Goal: Information Seeking & Learning: Learn about a topic

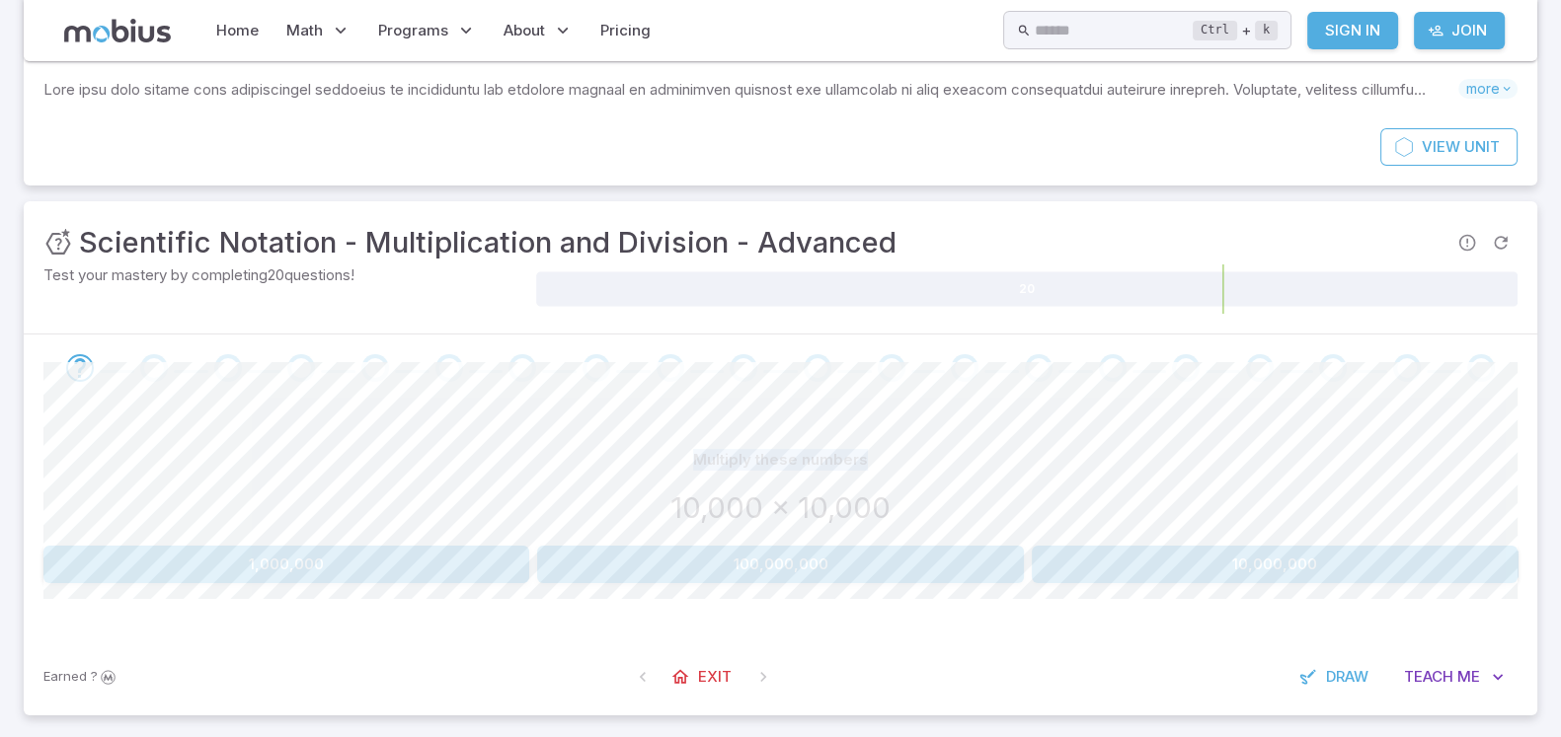
drag, startPoint x: 878, startPoint y: 410, endPoint x: 879, endPoint y: 423, distance: 12.9
click at [879, 423] on div "Unit Mastery : Scientific Notation - Multiplication and Division - Advanced Tes…" at bounding box center [780, 458] width 1513 height 514
click at [637, 575] on button "100,000,000" at bounding box center [780, 565] width 486 height 38
click at [917, 467] on div "Multiply these numbers" at bounding box center [780, 460] width 1474 height 38
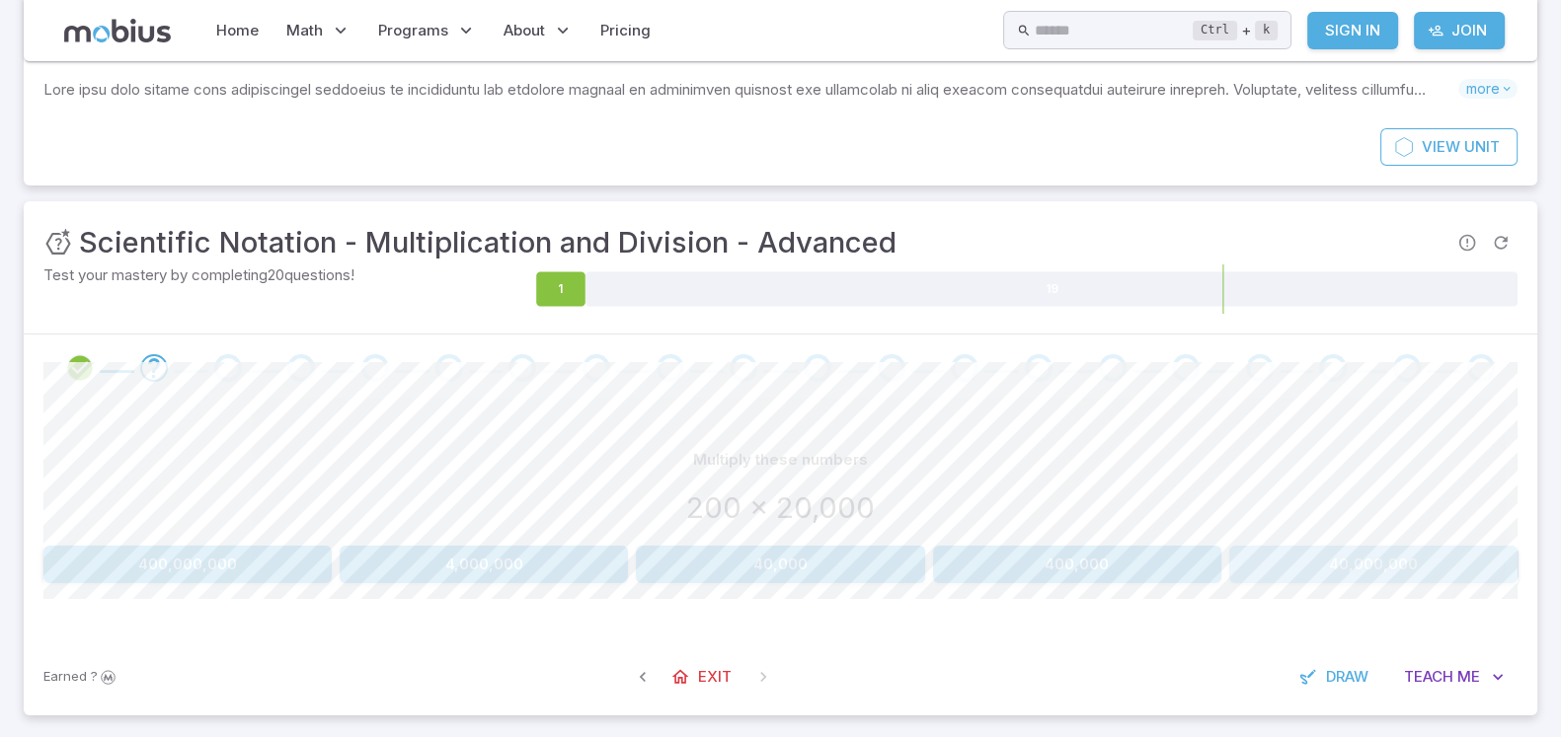
click at [1248, 559] on button "40,000,000" at bounding box center [1373, 565] width 288 height 38
click at [913, 551] on button "100,000,000" at bounding box center [780, 565] width 486 height 38
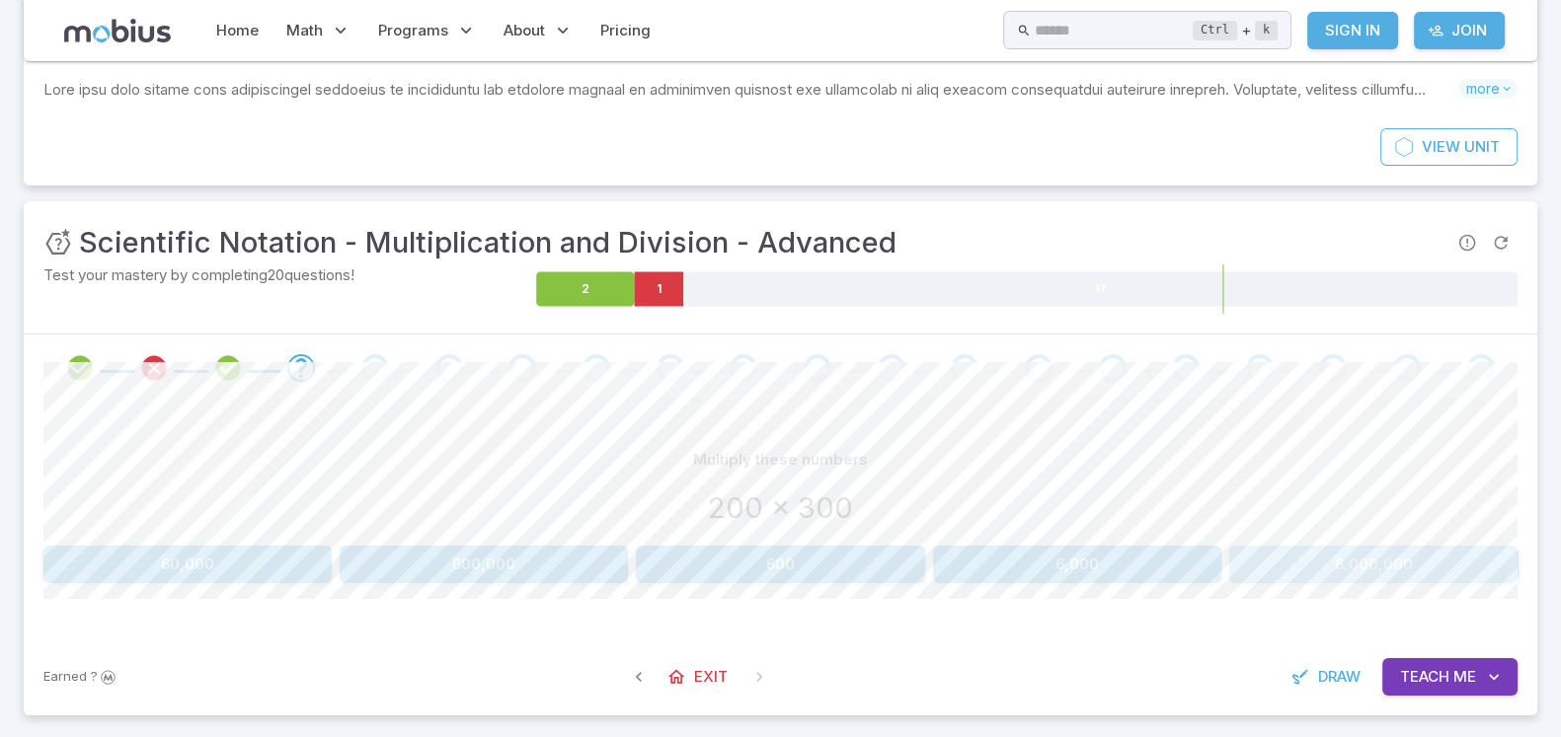
click at [1248, 572] on button "6,000,000" at bounding box center [1373, 565] width 288 height 38
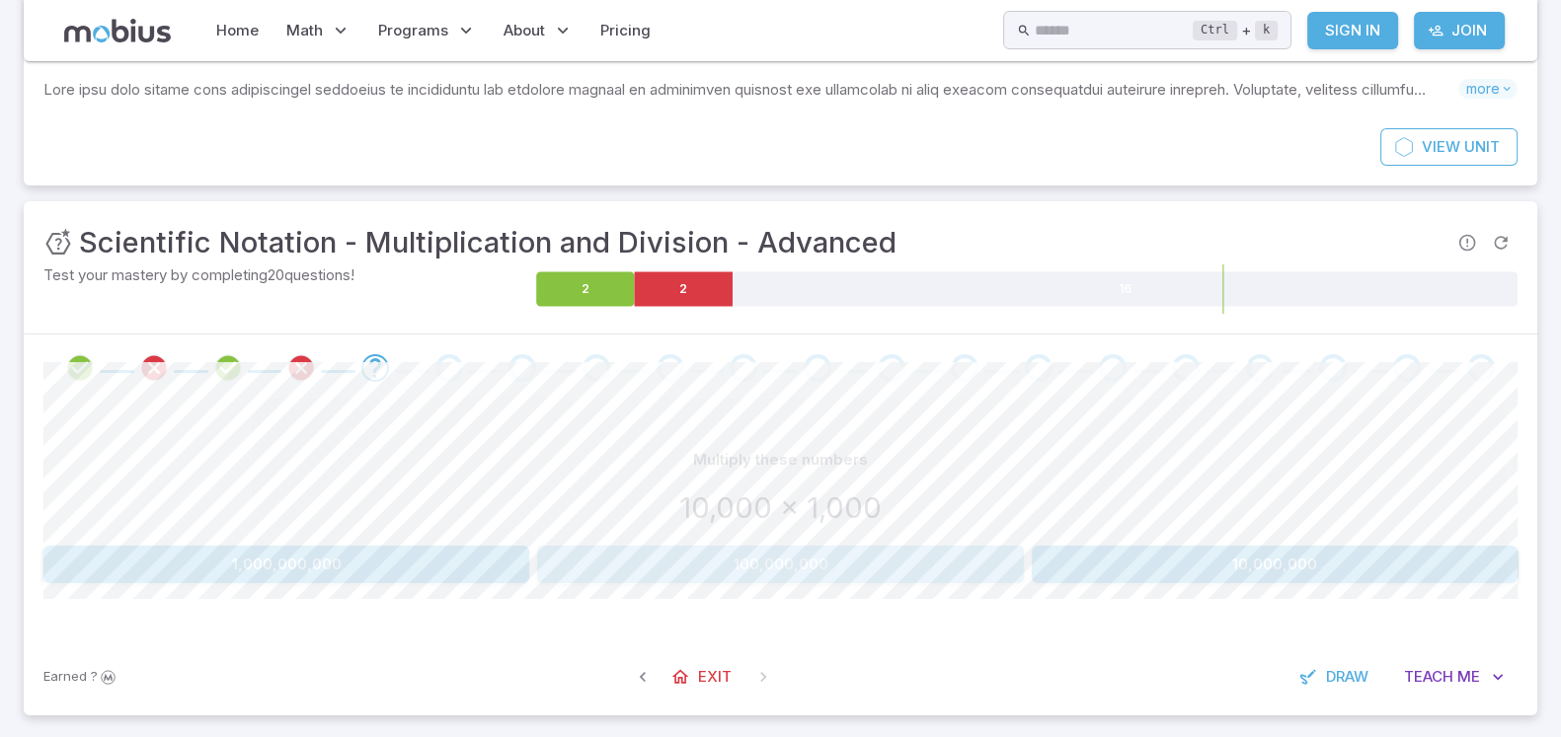
click at [677, 565] on button "100,000,000" at bounding box center [780, 565] width 486 height 38
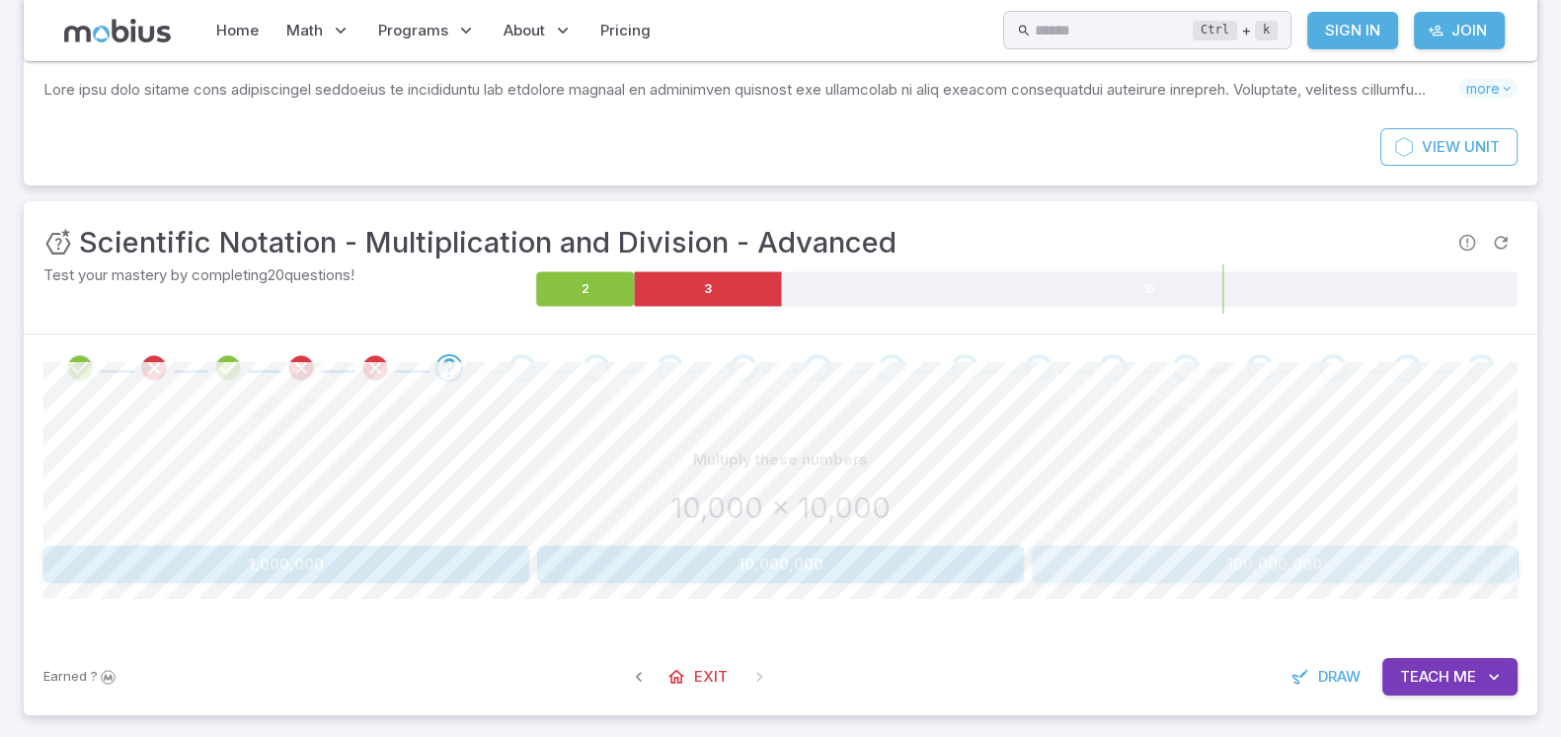
click at [1248, 567] on button "100,000,000" at bounding box center [1275, 565] width 486 height 38
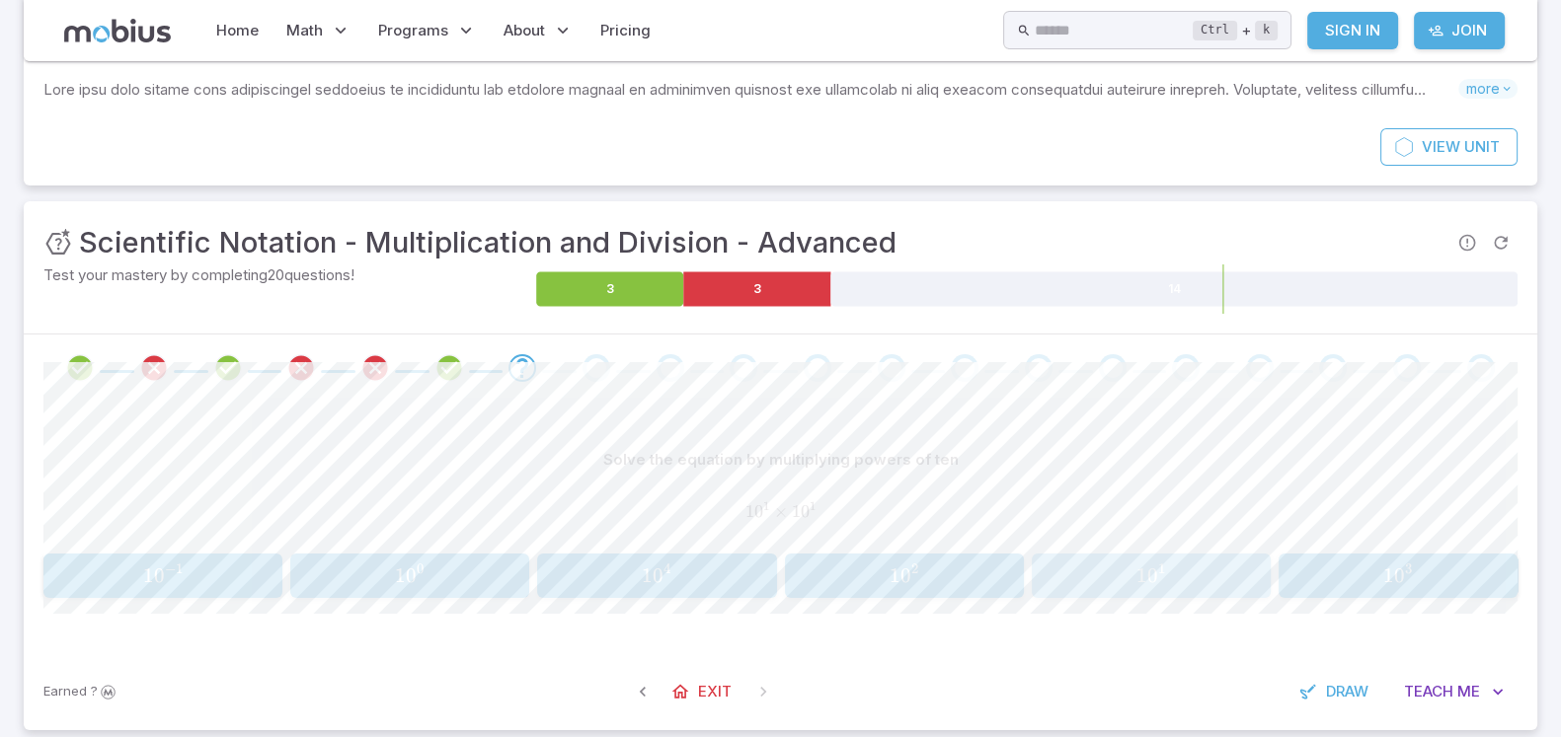
click at [1168, 569] on span "1 0 1" at bounding box center [1151, 576] width 226 height 25
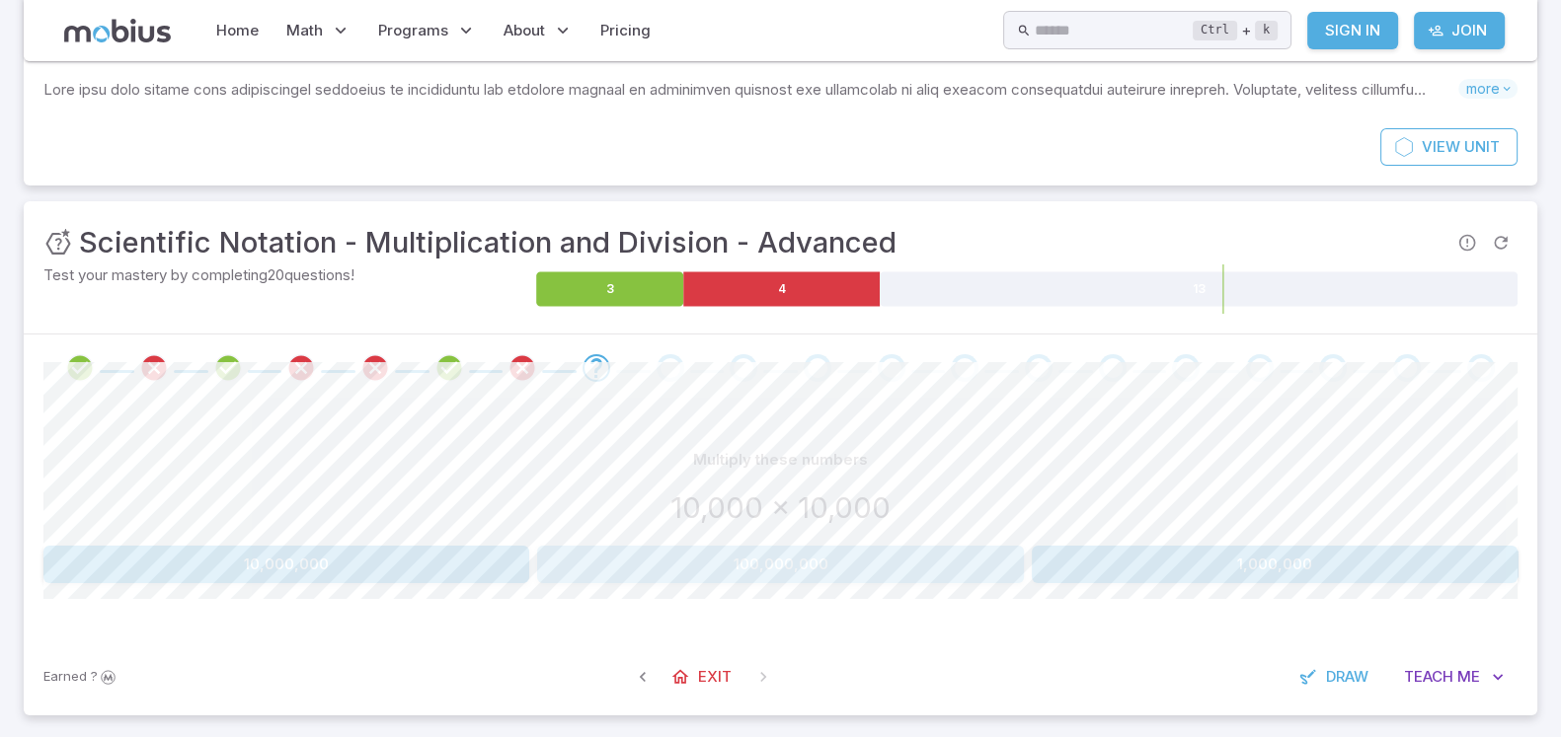
click at [895, 559] on button "100,000,000" at bounding box center [780, 565] width 486 height 38
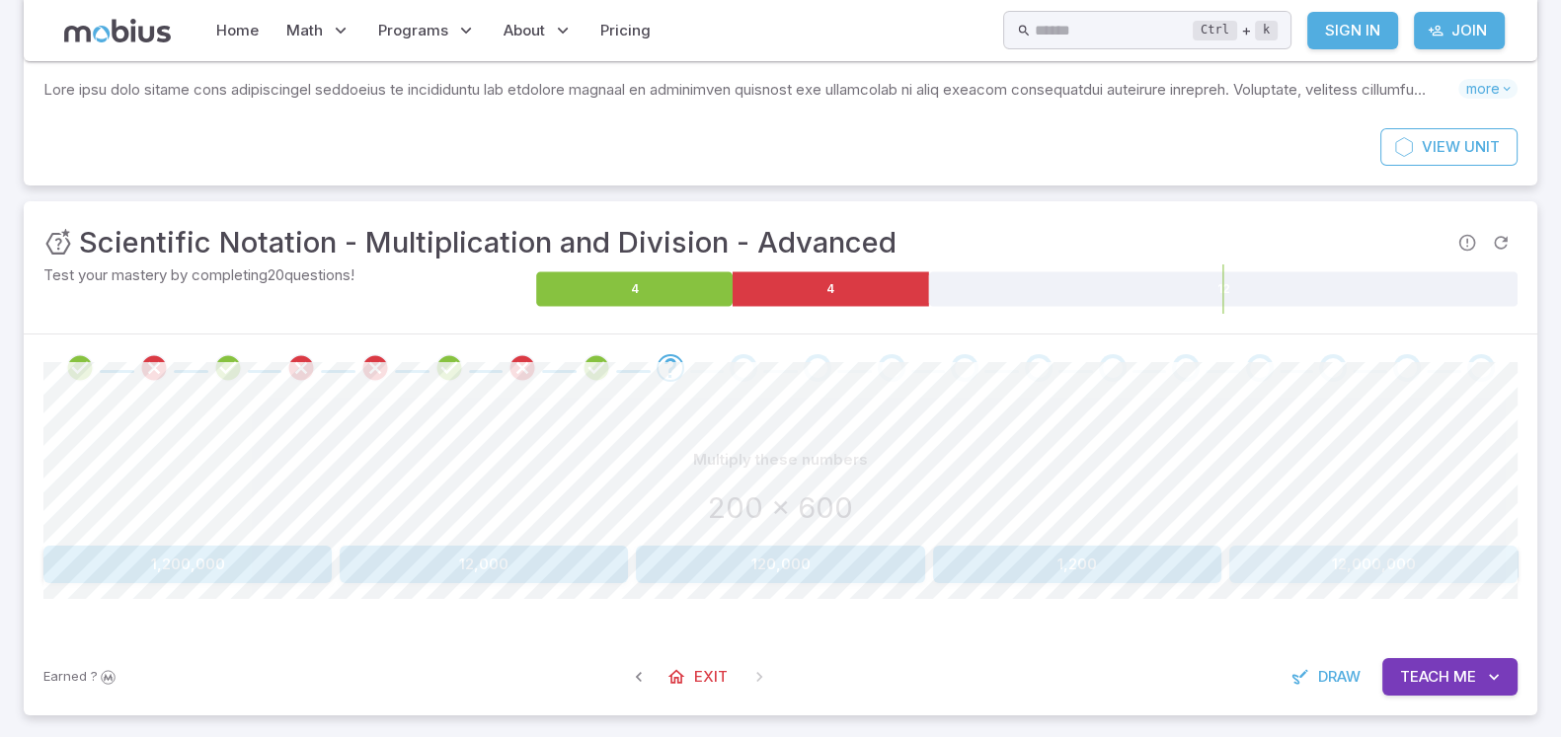
click at [1248, 575] on button "12,000,000" at bounding box center [1373, 565] width 288 height 38
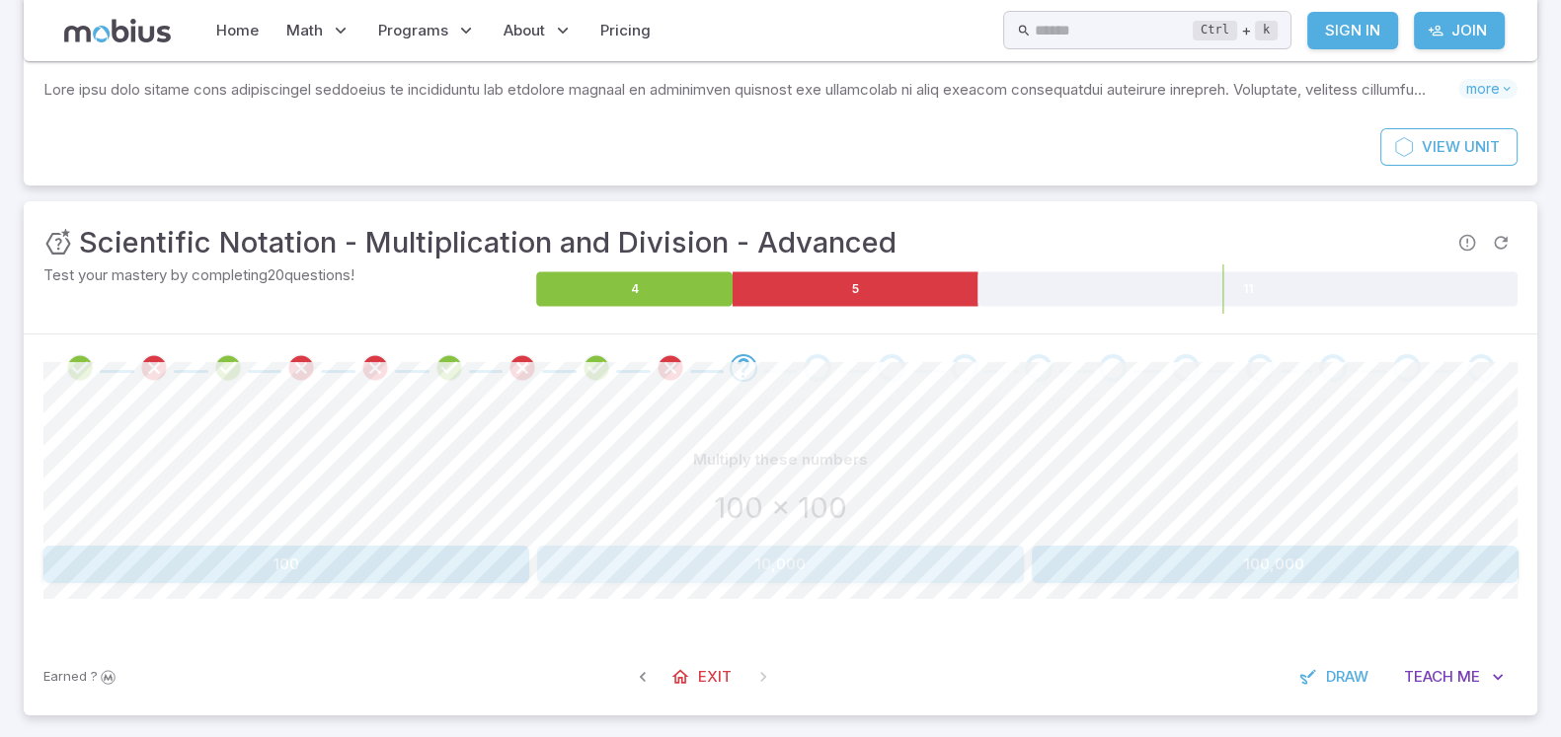
click at [889, 559] on button "10,000" at bounding box center [780, 565] width 486 height 38
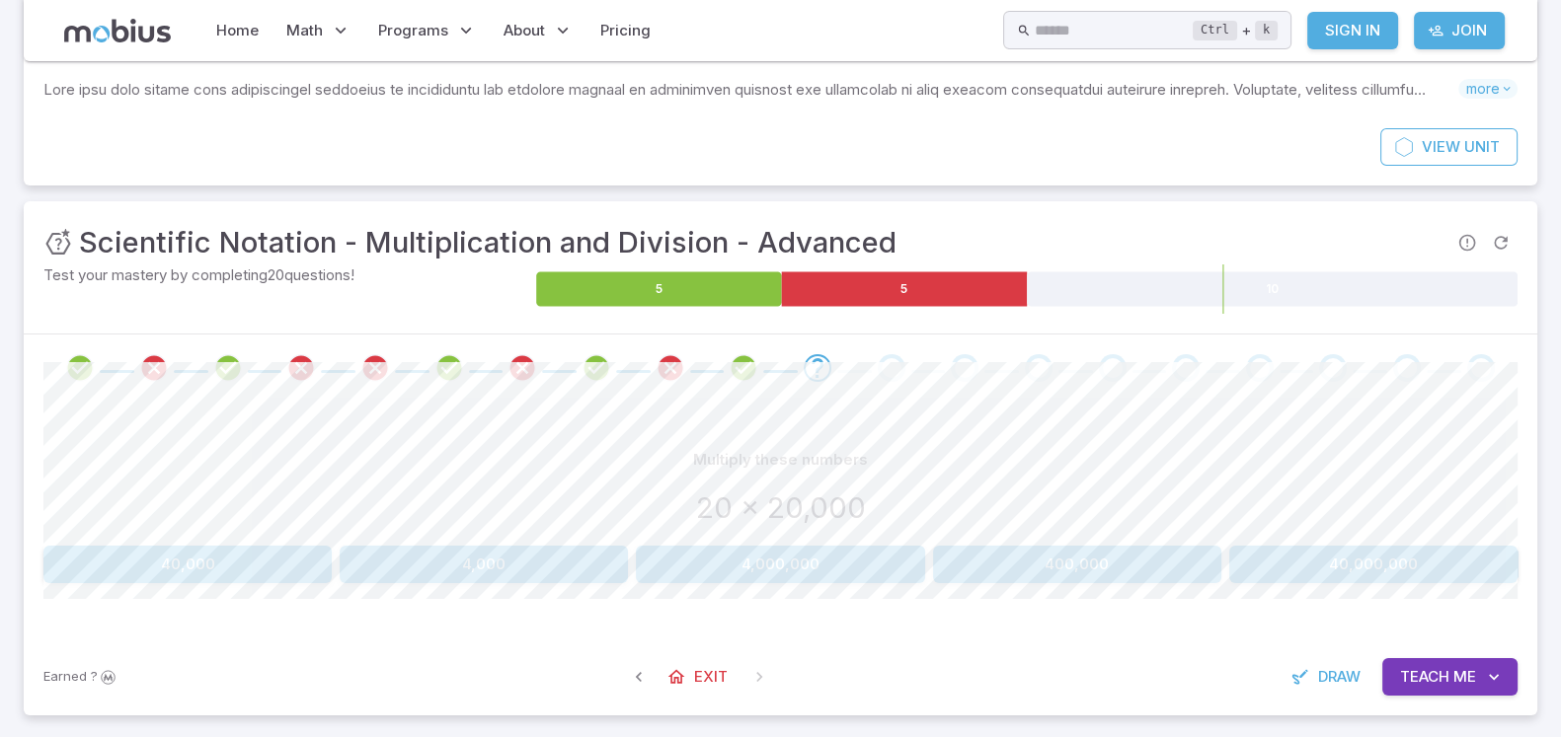
drag, startPoint x: 1444, startPoint y: 463, endPoint x: 1424, endPoint y: 446, distance: 26.7
click at [1248, 446] on div "Multiply these numbers" at bounding box center [780, 460] width 1474 height 38
click at [861, 565] on button "4,000,000" at bounding box center [780, 565] width 288 height 38
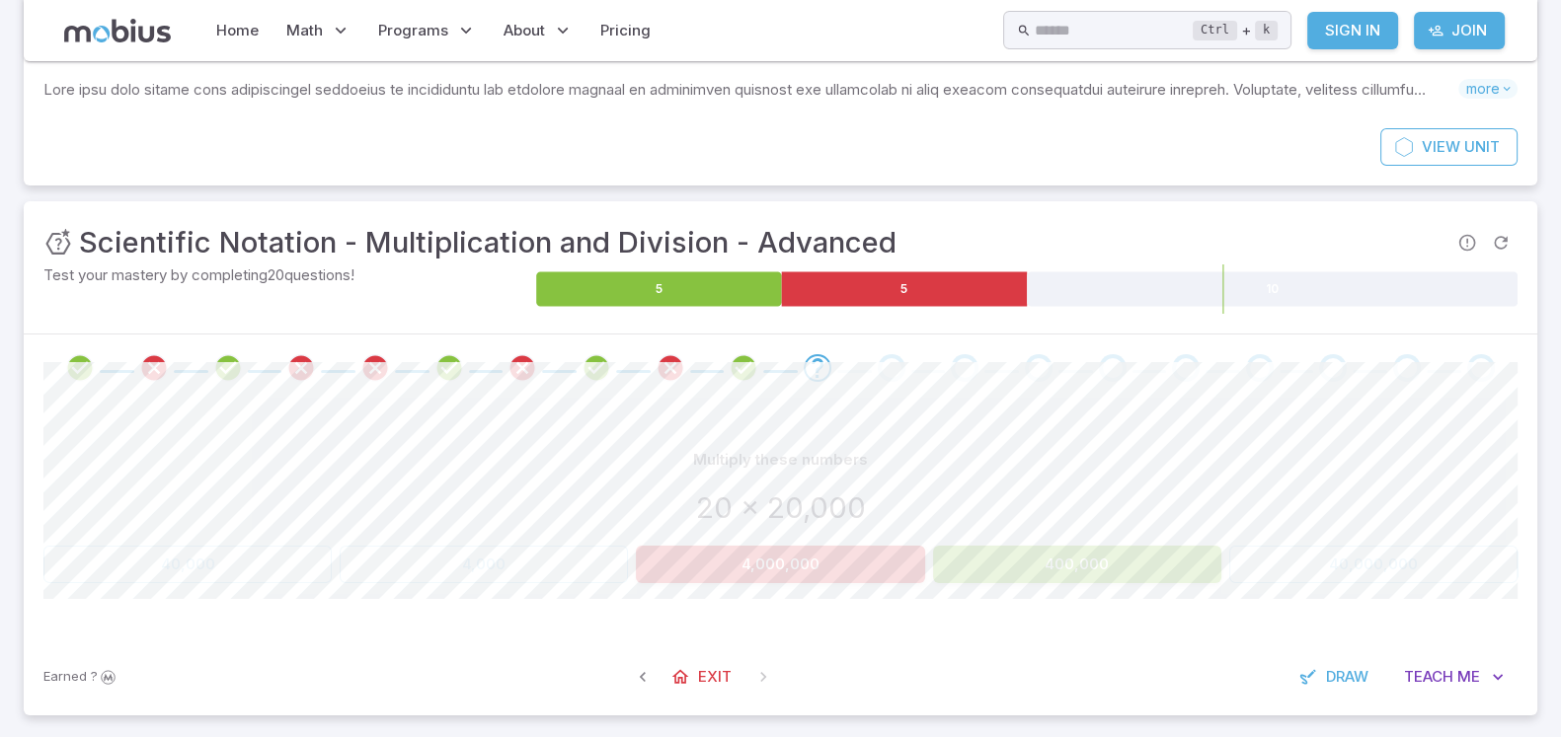
drag, startPoint x: 1193, startPoint y: 426, endPoint x: 273, endPoint y: 338, distance: 923.4
click at [326, 384] on div "Unit Mastery : Scientific Notation - Multiplication and Division - Advanced Tes…" at bounding box center [780, 458] width 1513 height 514
drag, startPoint x: 250, startPoint y: 332, endPoint x: 262, endPoint y: 333, distance: 11.9
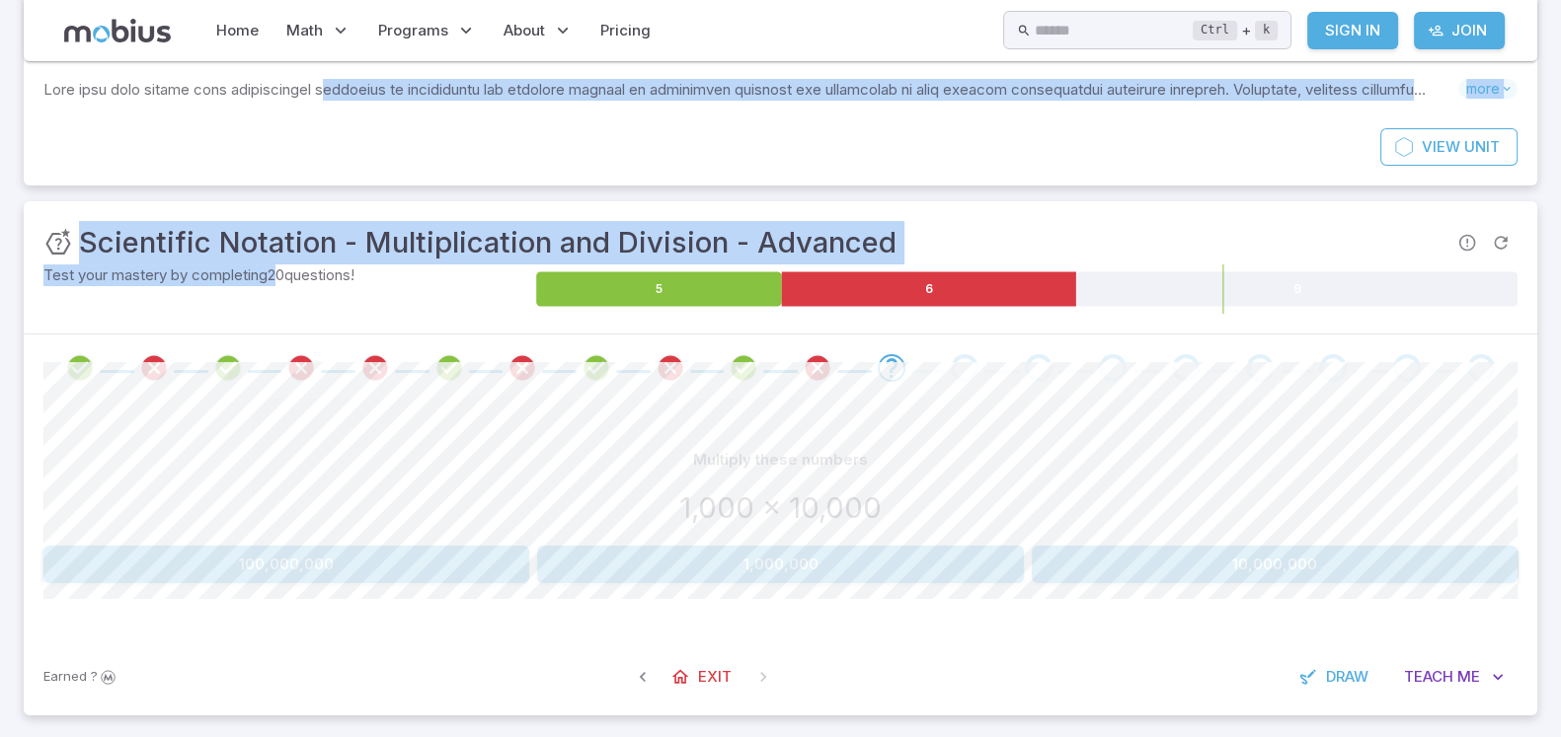
drag, startPoint x: 305, startPoint y: 273, endPoint x: 342, endPoint y: 70, distance: 206.6
click at [332, 86] on div "Scientific Notation - Multiplication and Division - Advanced Skills you will le…" at bounding box center [780, 353] width 1513 height 755
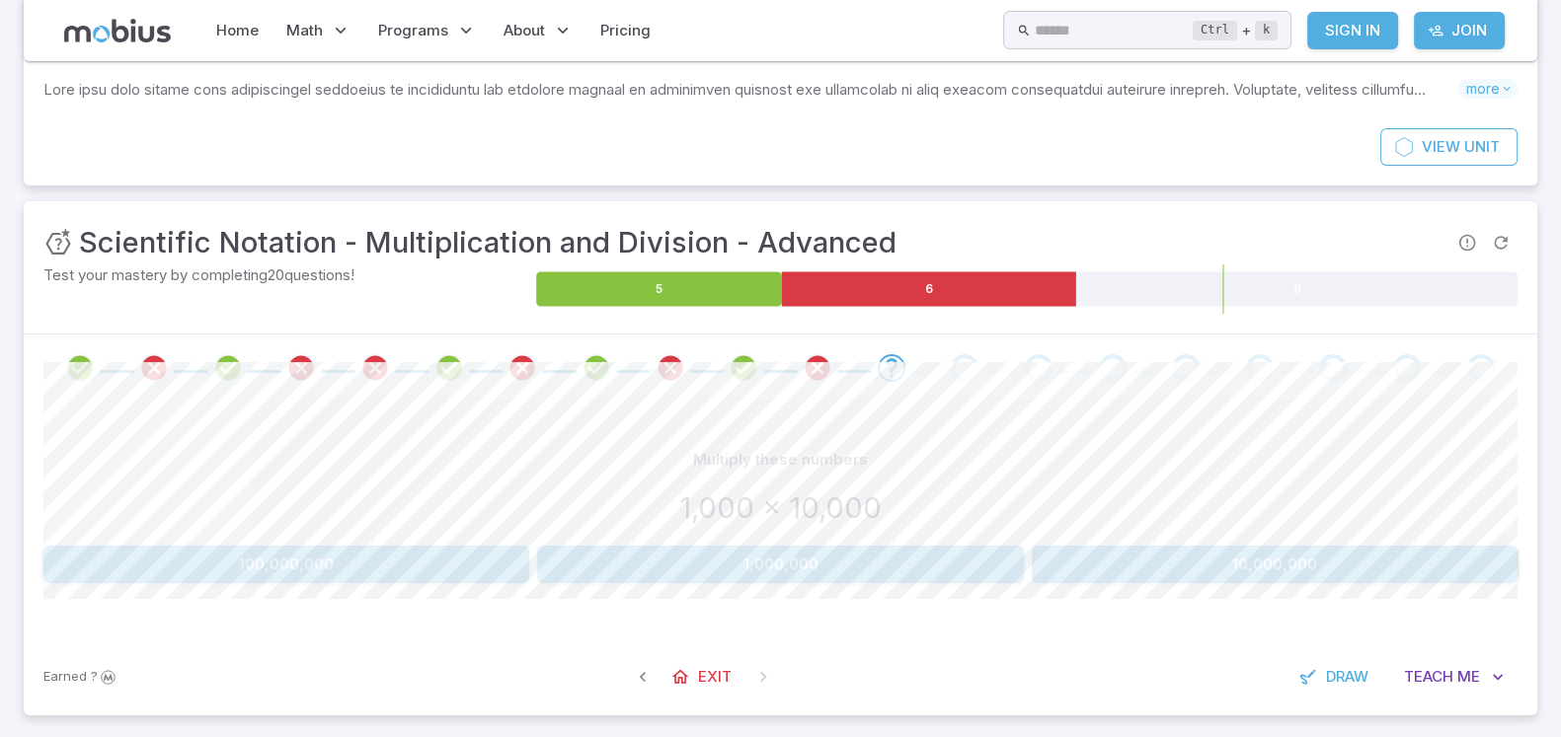
click at [768, 480] on div "Multiply these numbers 1,000 x 10,000" at bounding box center [780, 489] width 1474 height 97
click at [846, 567] on button "1,000,000" at bounding box center [780, 565] width 486 height 38
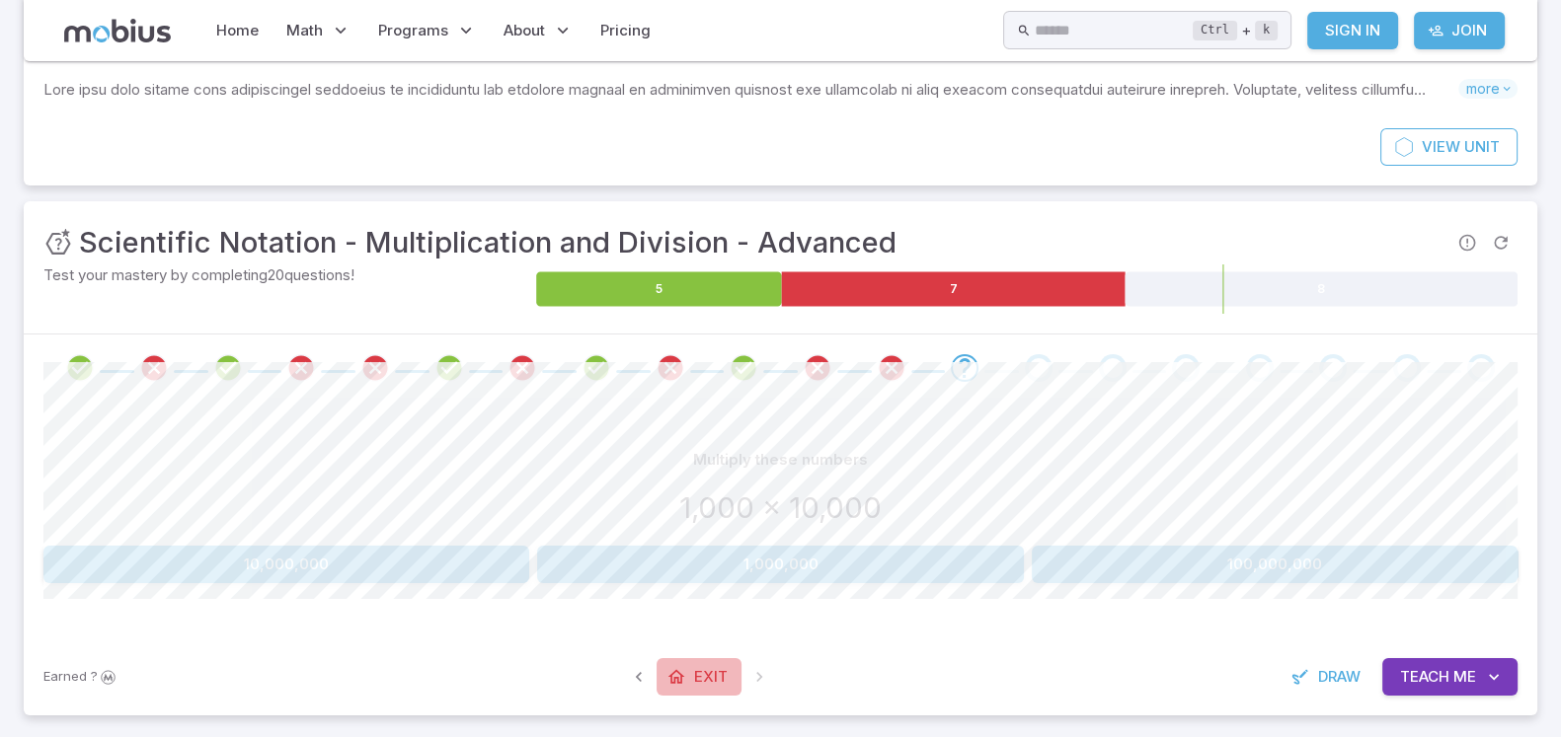
click at [710, 589] on span "Exit" at bounding box center [711, 677] width 34 height 22
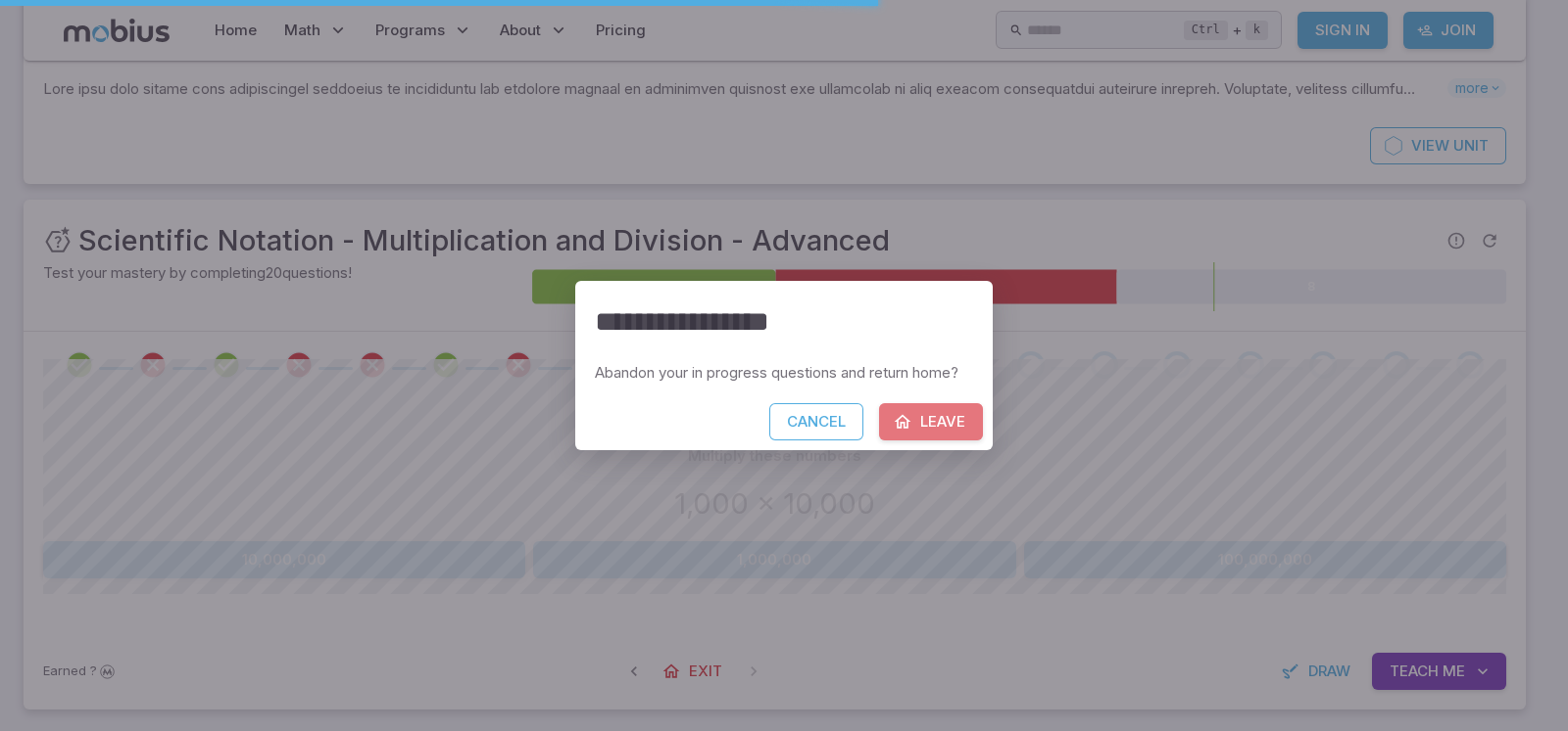
click at [908, 419] on icon "button" at bounding box center [902, 423] width 20 height 20
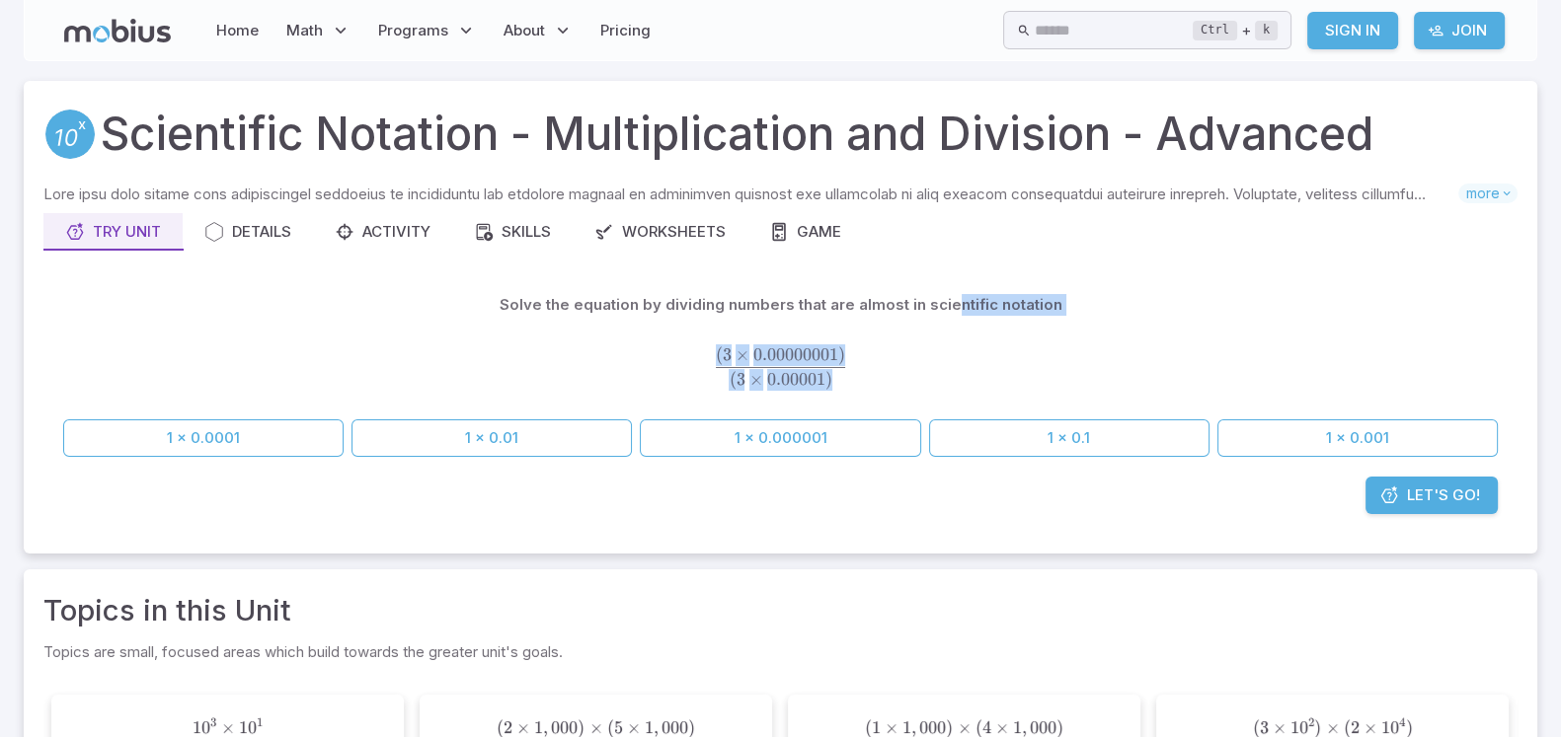
drag, startPoint x: 948, startPoint y: 343, endPoint x: 948, endPoint y: 298, distance: 44.4
click at [948, 298] on div "Solve the equation by dividing numbers that are almost in scientific notation (…" at bounding box center [780, 348] width 1434 height 125
click at [958, 297] on p "Solve the equation by dividing numbers that are almost in scientific notation" at bounding box center [781, 305] width 563 height 22
click at [966, 297] on p "Solve the equation by dividing numbers that are almost in scientific notation" at bounding box center [781, 305] width 563 height 22
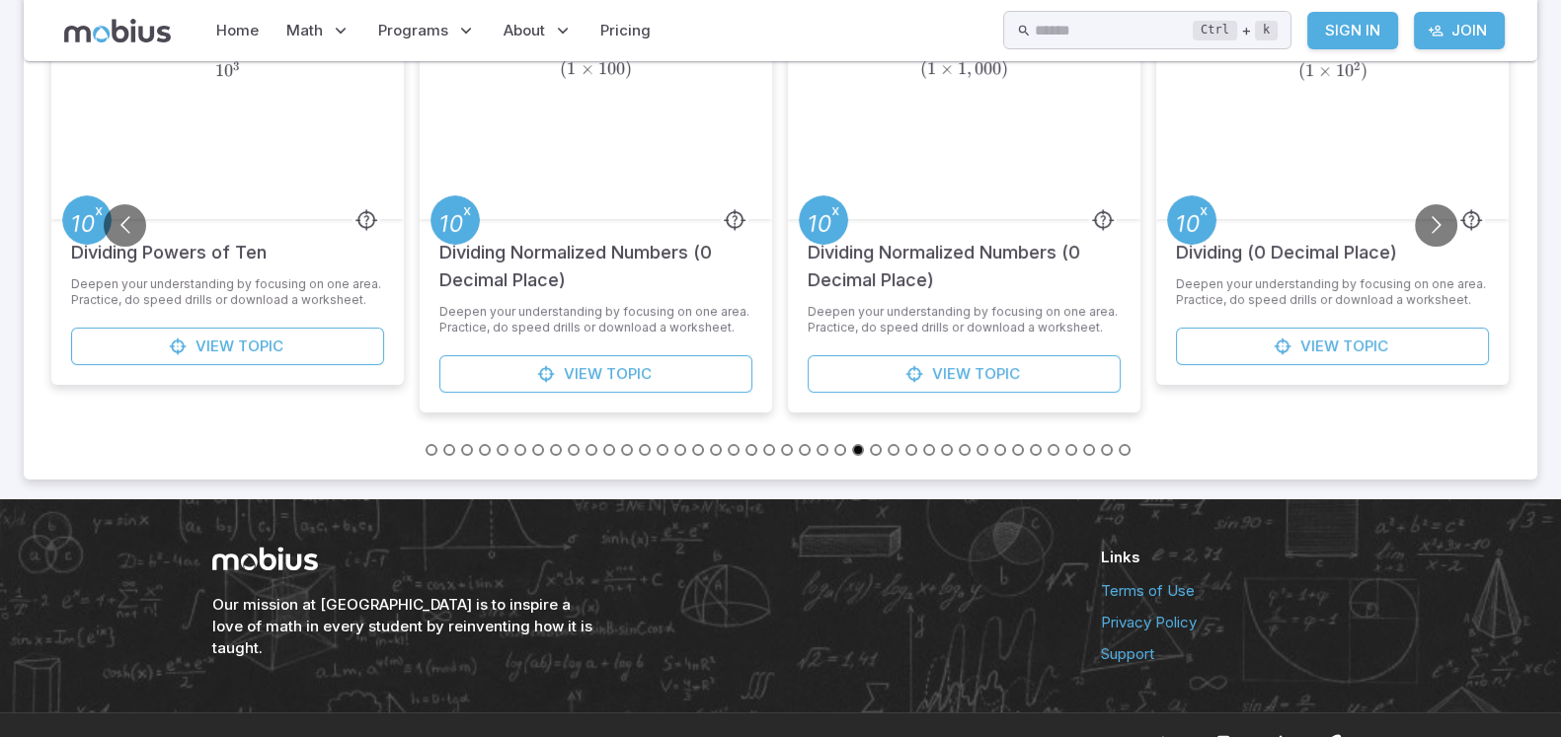
scroll to position [716, 0]
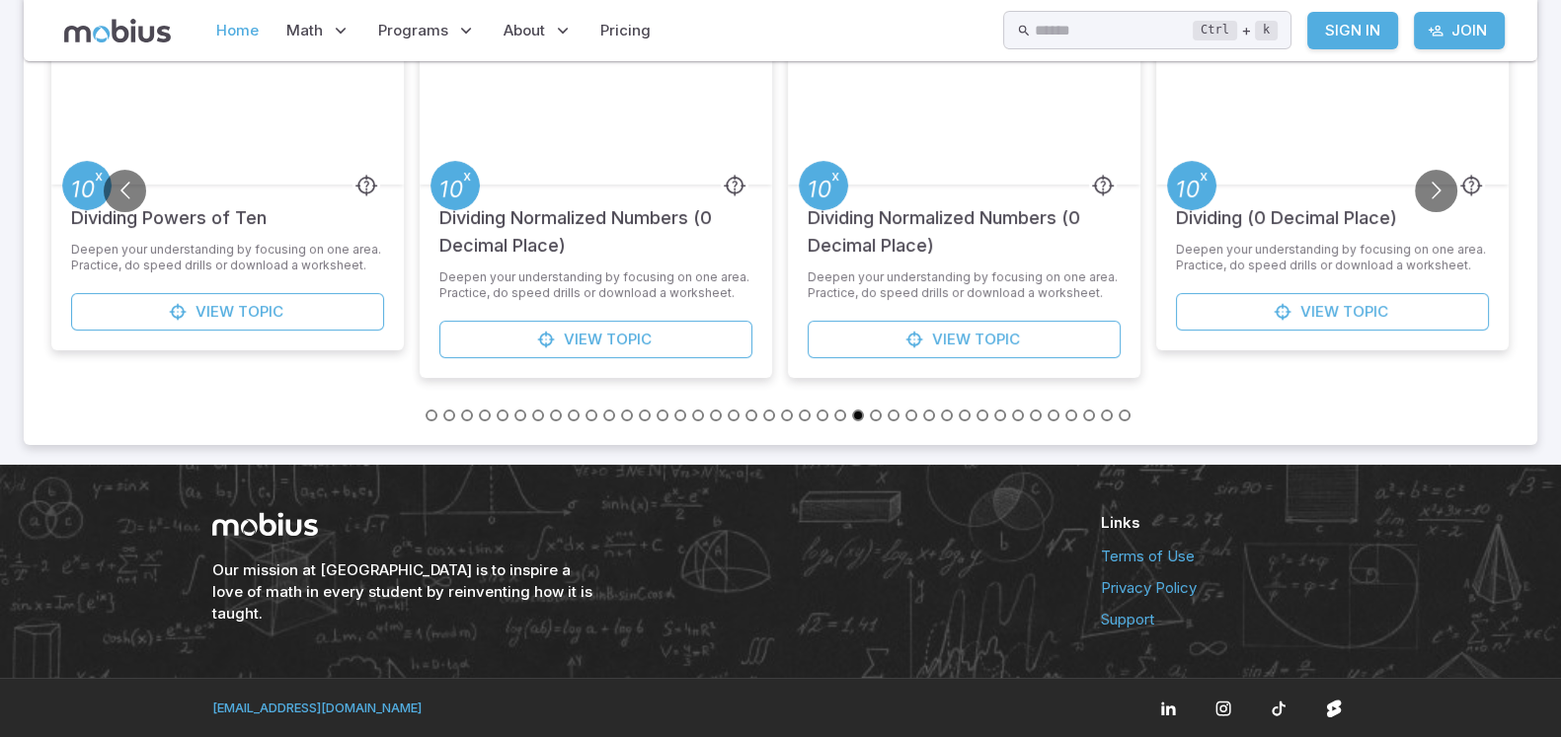
click at [217, 28] on link "Home" at bounding box center [237, 30] width 54 height 45
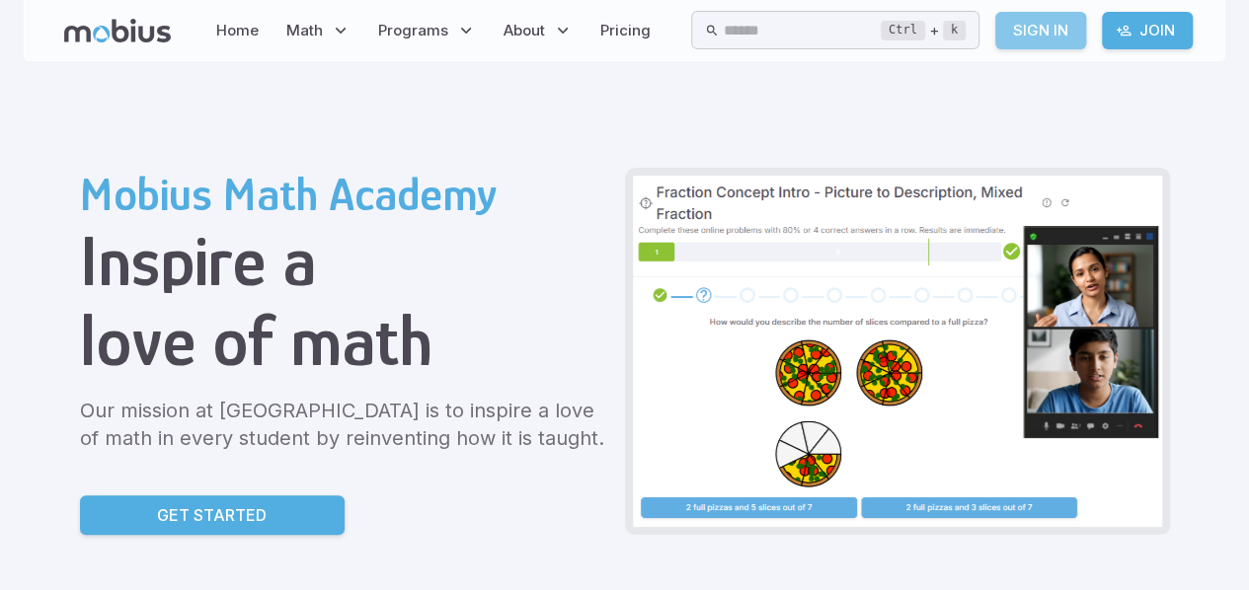
click at [1034, 35] on link "Sign In" at bounding box center [1040, 31] width 91 height 38
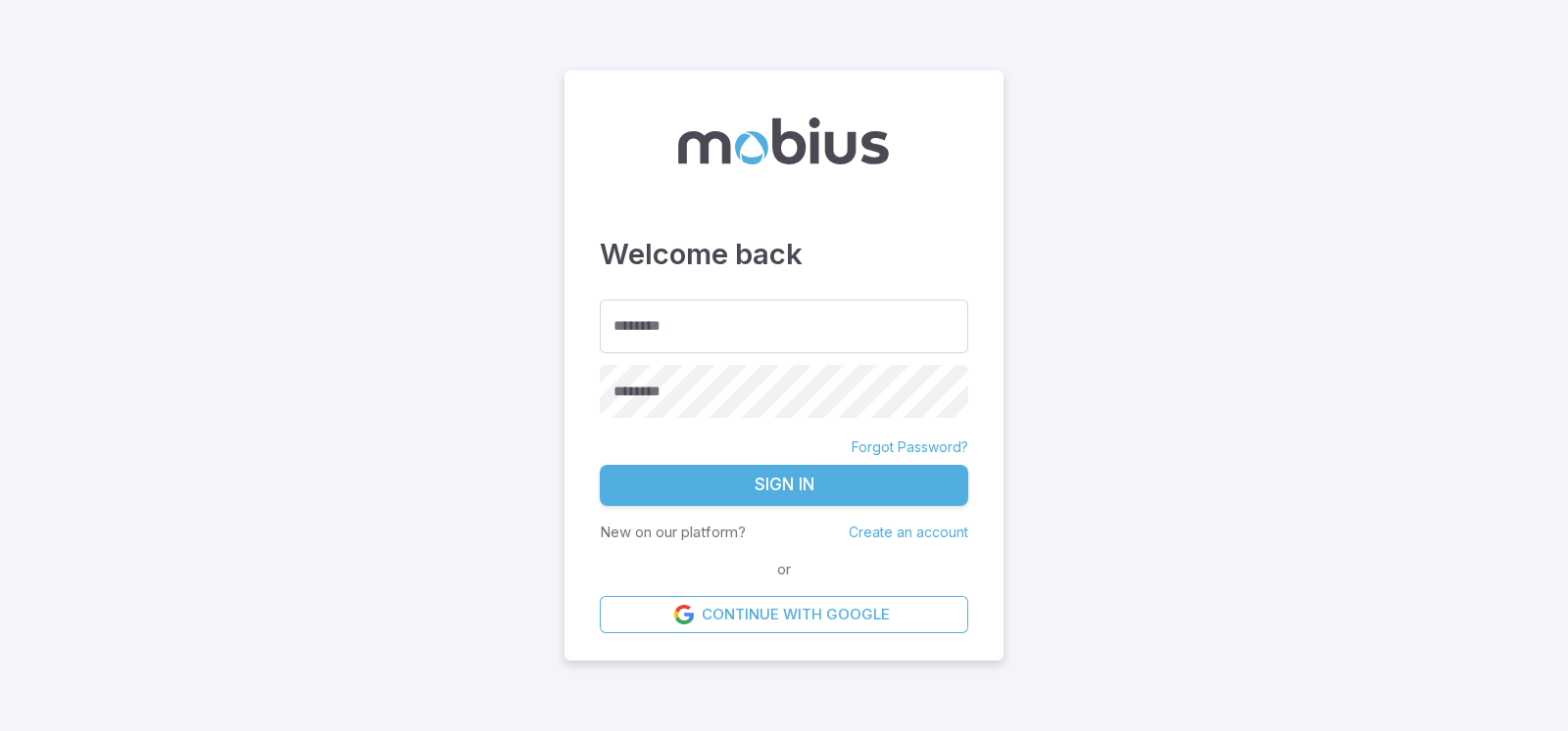
type input "**********"
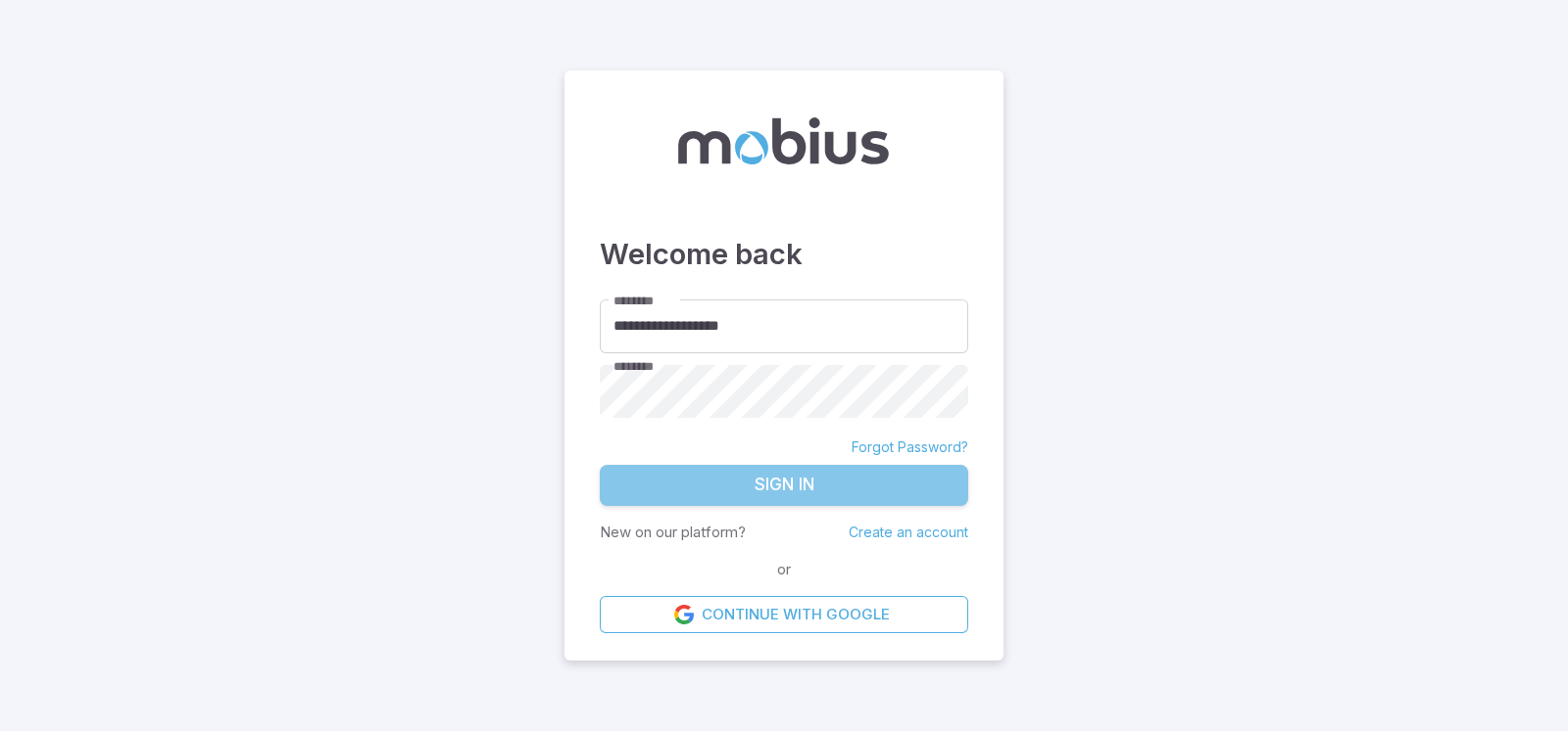
click at [829, 491] on button "Sign In" at bounding box center [783, 485] width 368 height 41
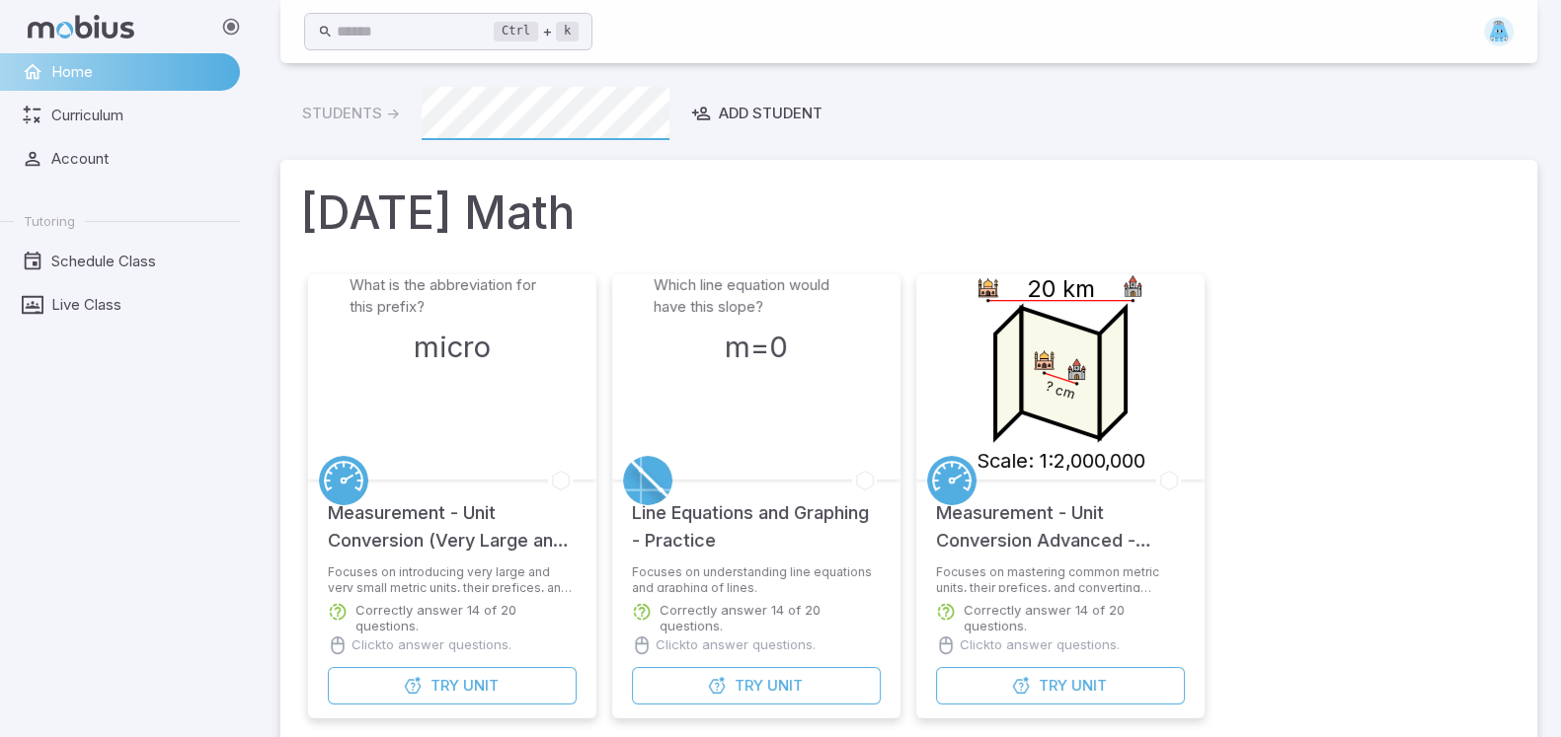
scroll to position [617, 0]
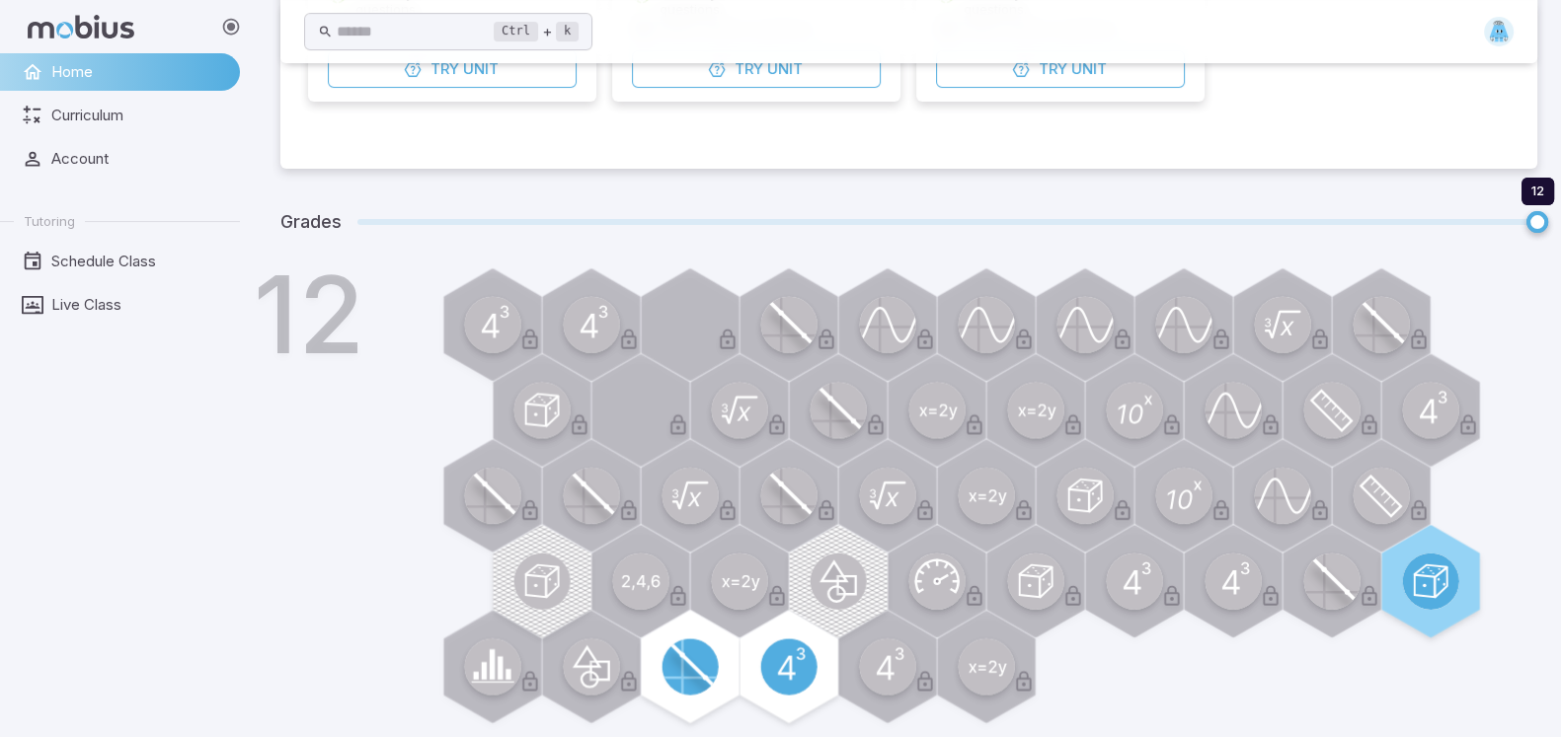
drag, startPoint x: 502, startPoint y: 22, endPoint x: 1370, endPoint y: 162, distance: 880.0
